Goal: Task Accomplishment & Management: Manage account settings

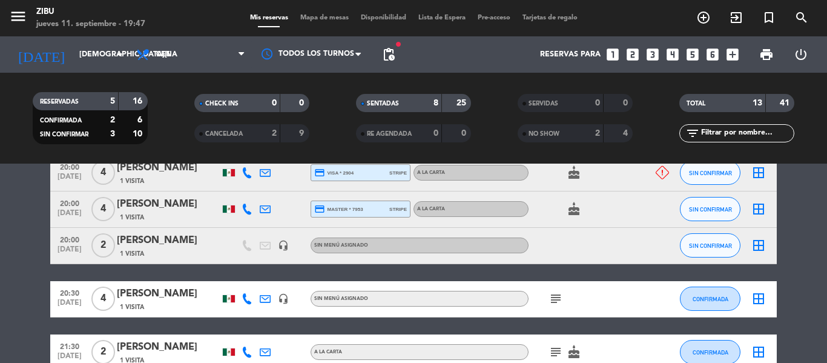
scroll to position [572, 0]
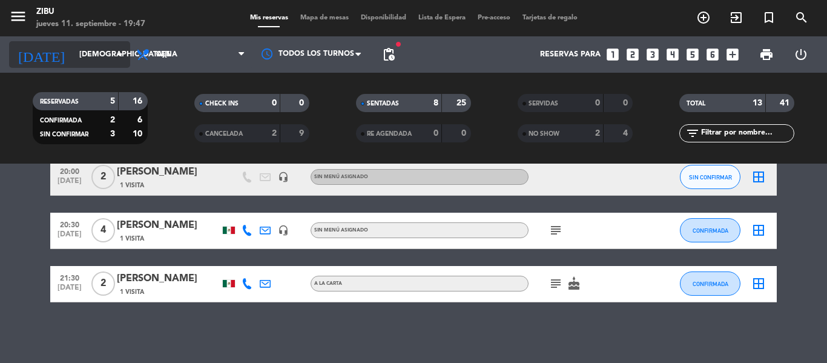
click at [82, 59] on input "[DEMOGRAPHIC_DATA][DATE]" at bounding box center [124, 54] width 102 height 21
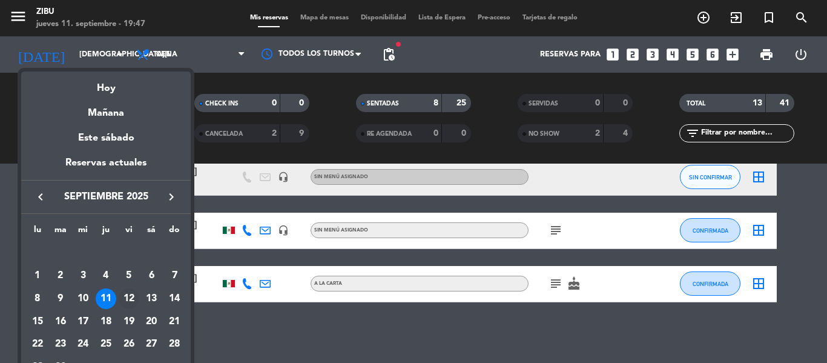
click at [127, 295] on div "12" at bounding box center [129, 298] width 21 height 21
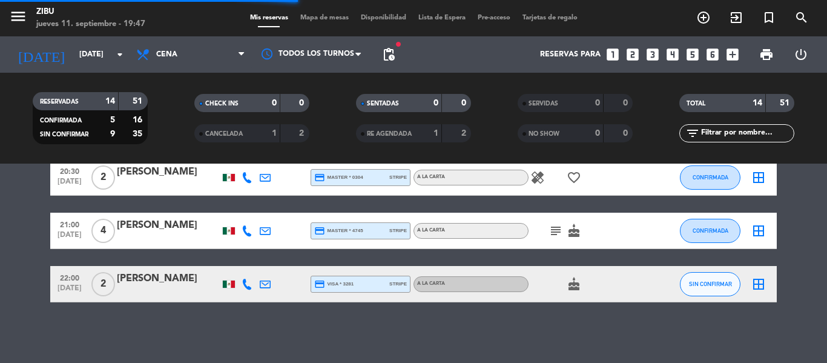
scroll to position [525, 0]
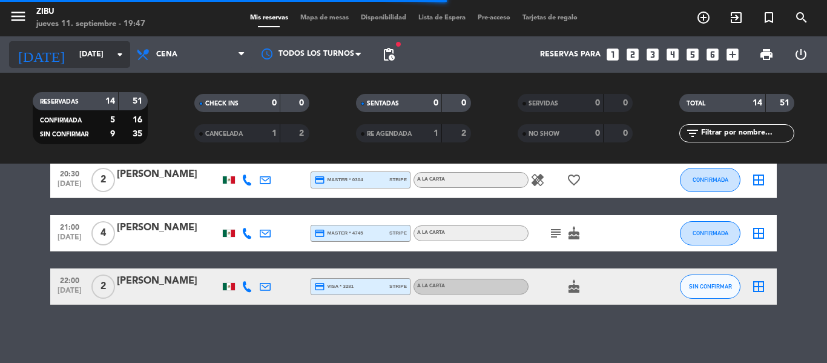
click at [73, 58] on input "[DATE]" at bounding box center [124, 54] width 102 height 21
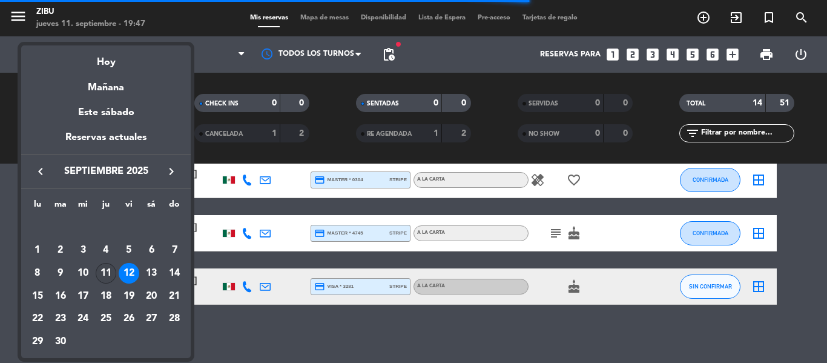
click at [105, 275] on div "11" at bounding box center [106, 273] width 21 height 21
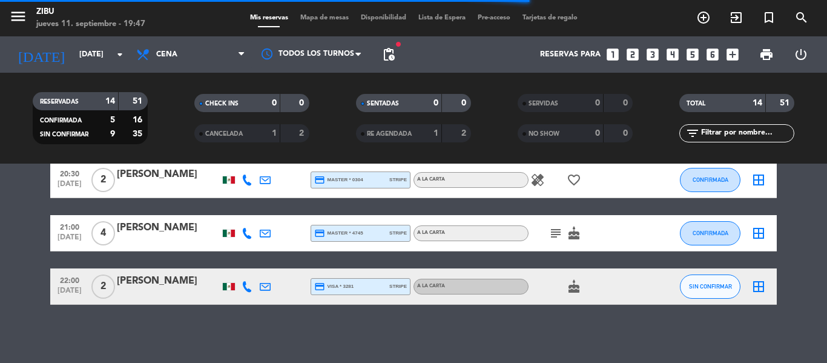
type input "[DEMOGRAPHIC_DATA][DATE]"
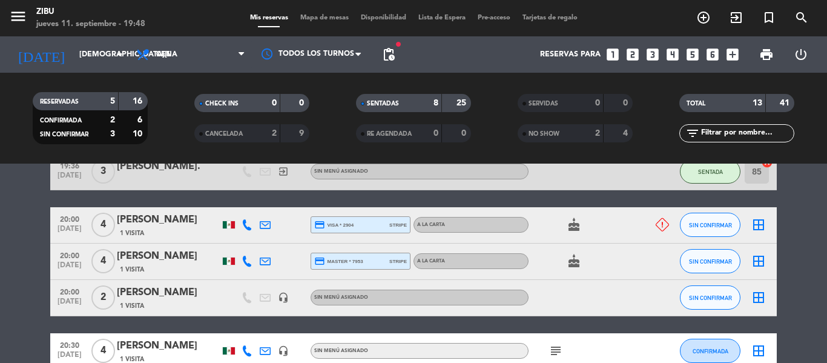
scroll to position [451, 0]
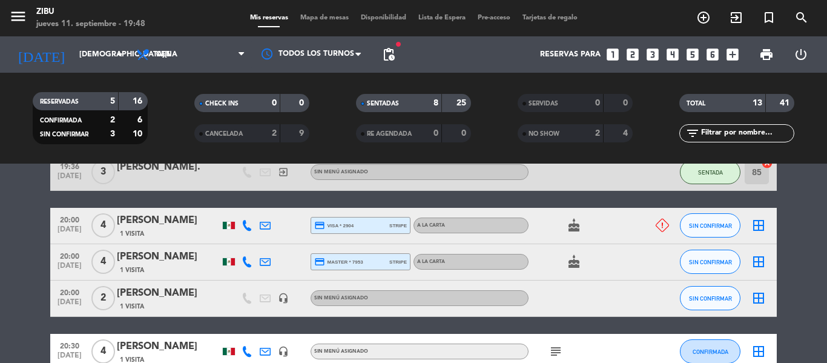
click at [664, 230] on icon at bounding box center [662, 225] width 13 height 13
click at [613, 232] on div "cake" at bounding box center [582, 226] width 109 height 36
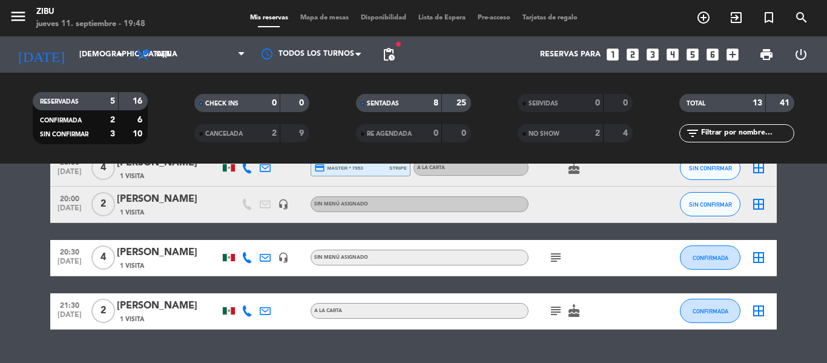
scroll to position [572, 0]
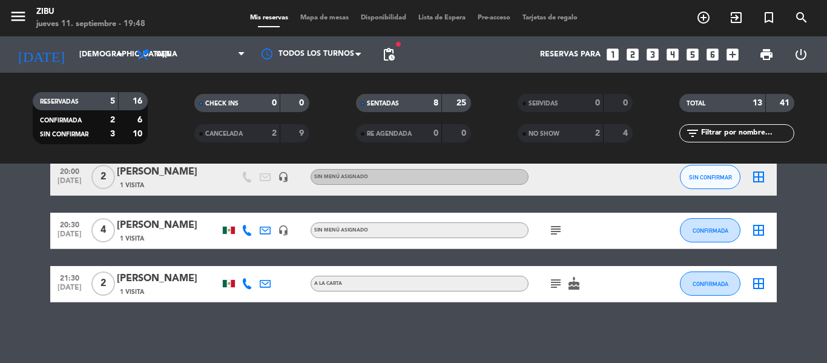
click at [554, 230] on icon "subject" at bounding box center [555, 230] width 15 height 15
click at [556, 286] on icon "subject" at bounding box center [555, 283] width 15 height 15
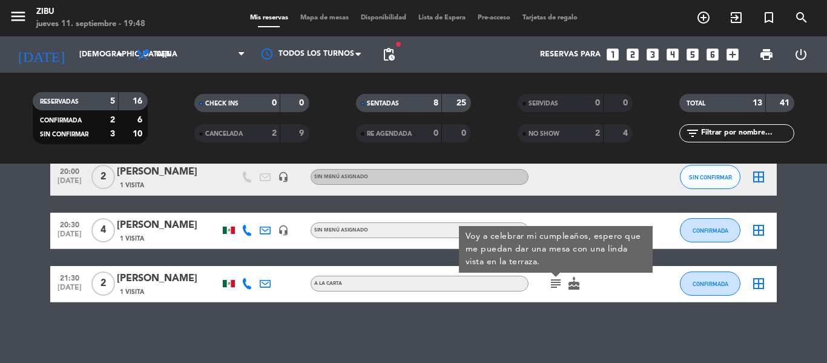
click at [538, 338] on div "No hay notas para este servicio. Haz clic para agregar una close Hay un cliente…" at bounding box center [413, 262] width 827 height 199
